Goal: Information Seeking & Learning: Learn about a topic

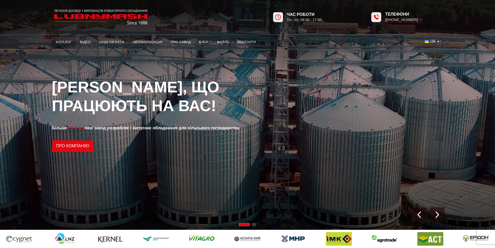
click at [54, 43] on link "Каталог" at bounding box center [64, 41] width 24 height 11
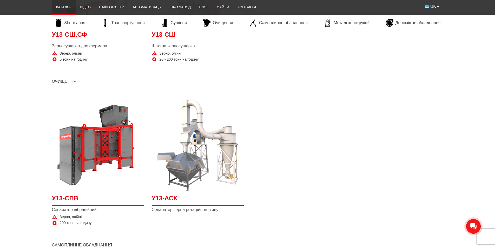
scroll to position [858, 0]
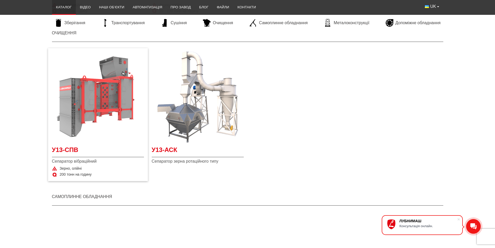
click at [105, 100] on img "Детальніше У13-СПВ" at bounding box center [98, 97] width 92 height 92
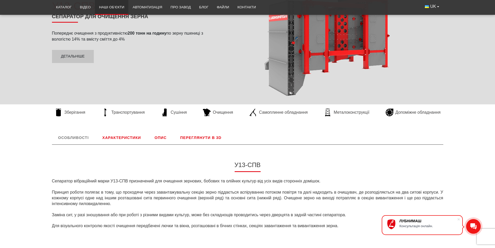
scroll to position [52, 0]
